Goal: Obtain resource: Obtain resource

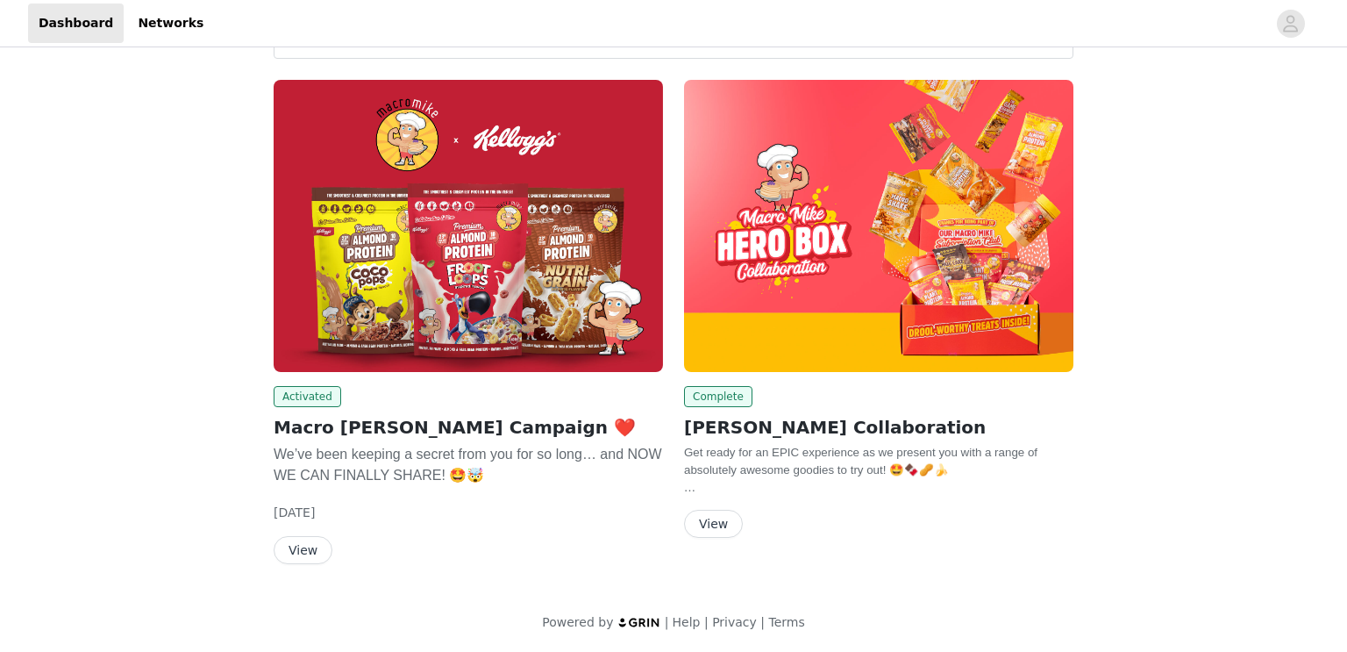
scroll to position [75, 0]
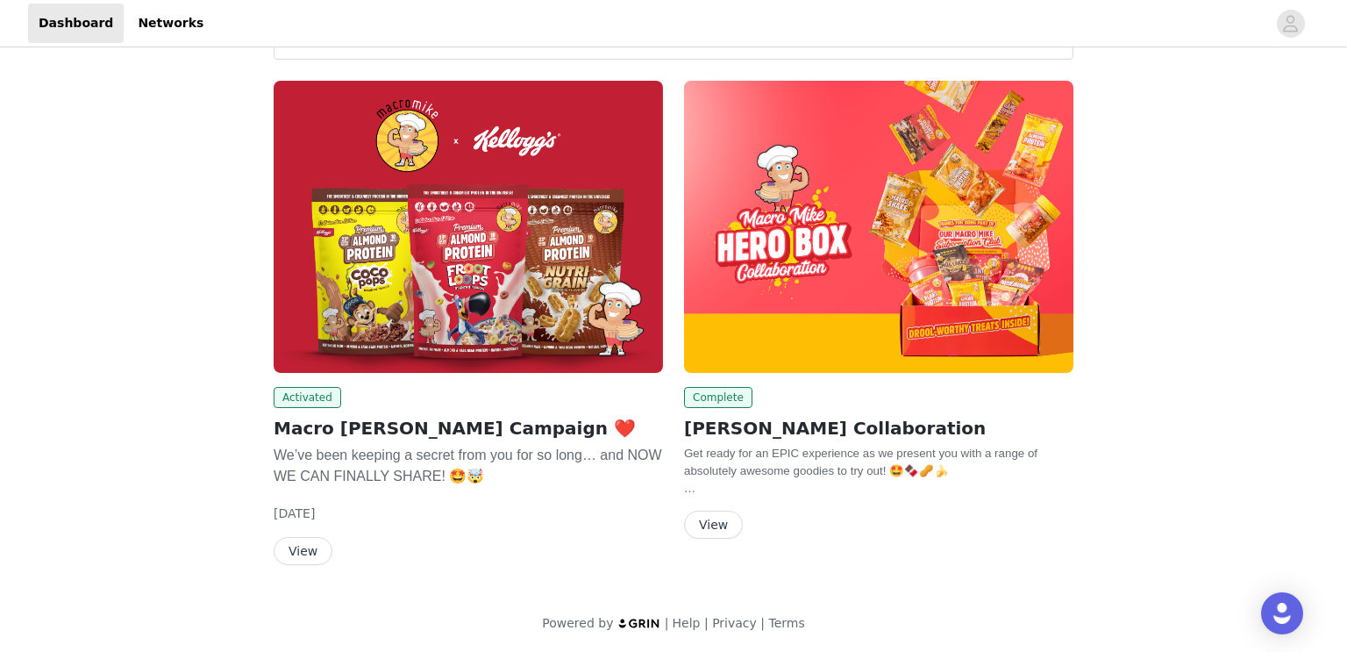
click at [718, 521] on button "View" at bounding box center [713, 525] width 59 height 28
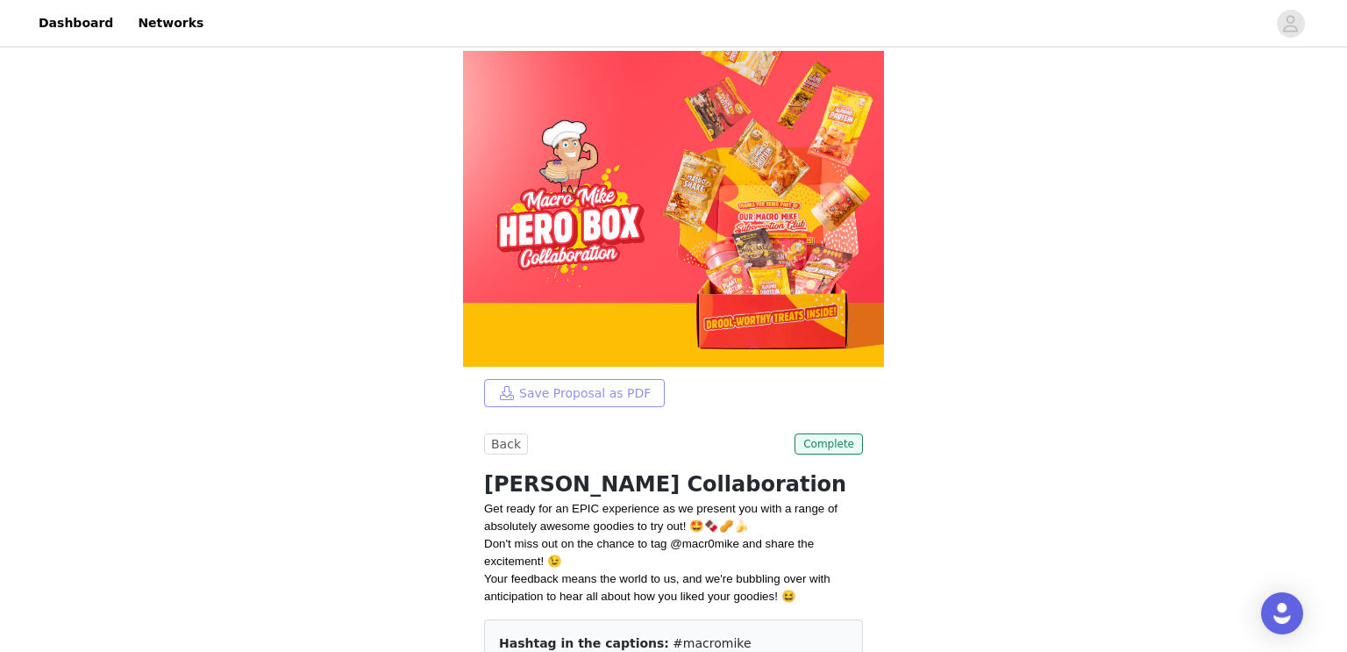
click at [569, 379] on button "Save Proposal as PDF" at bounding box center [574, 393] width 181 height 28
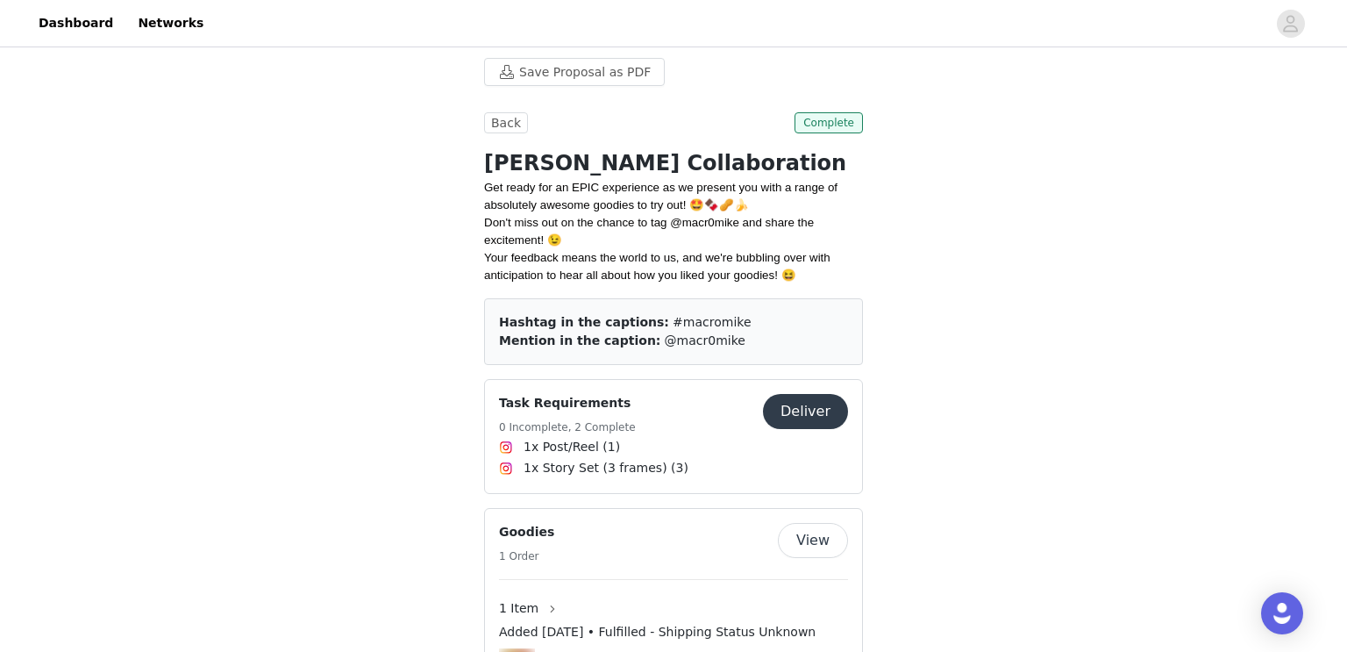
scroll to position [329, 0]
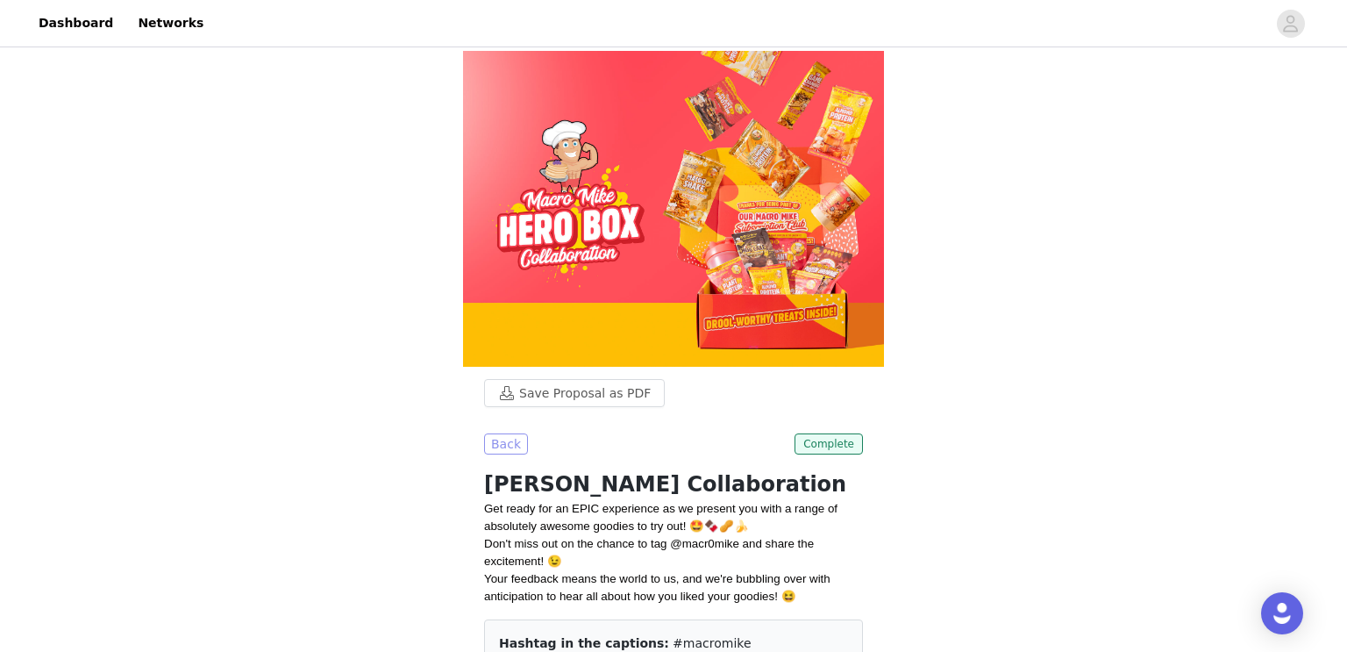
click at [517, 433] on button "Back" at bounding box center [506, 443] width 44 height 21
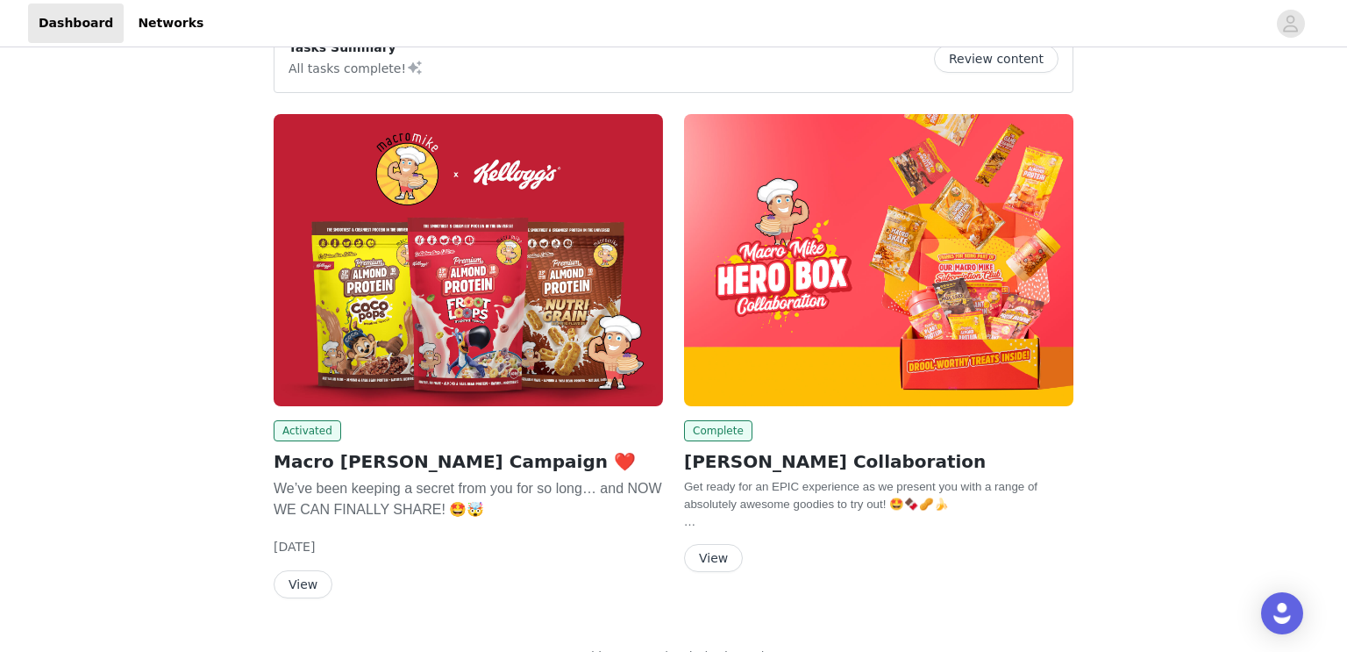
scroll to position [75, 0]
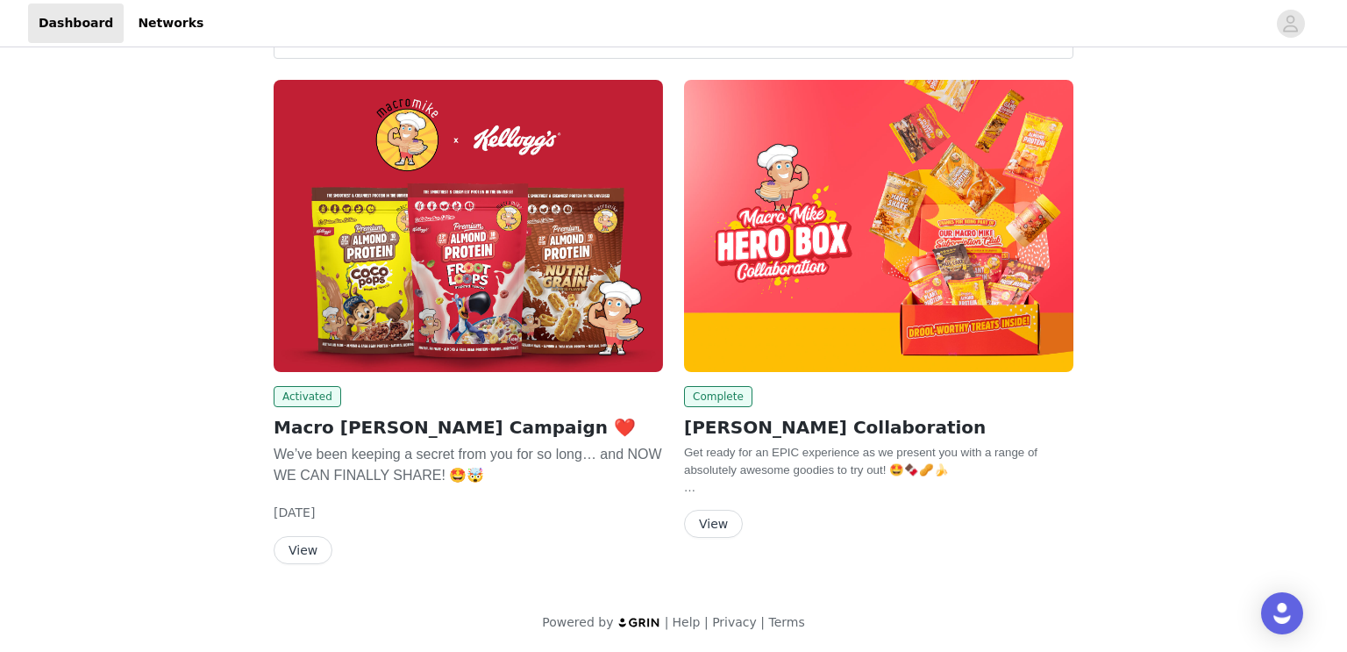
click at [715, 533] on button "View" at bounding box center [713, 524] width 59 height 28
